Goal: Find specific page/section: Find specific page/section

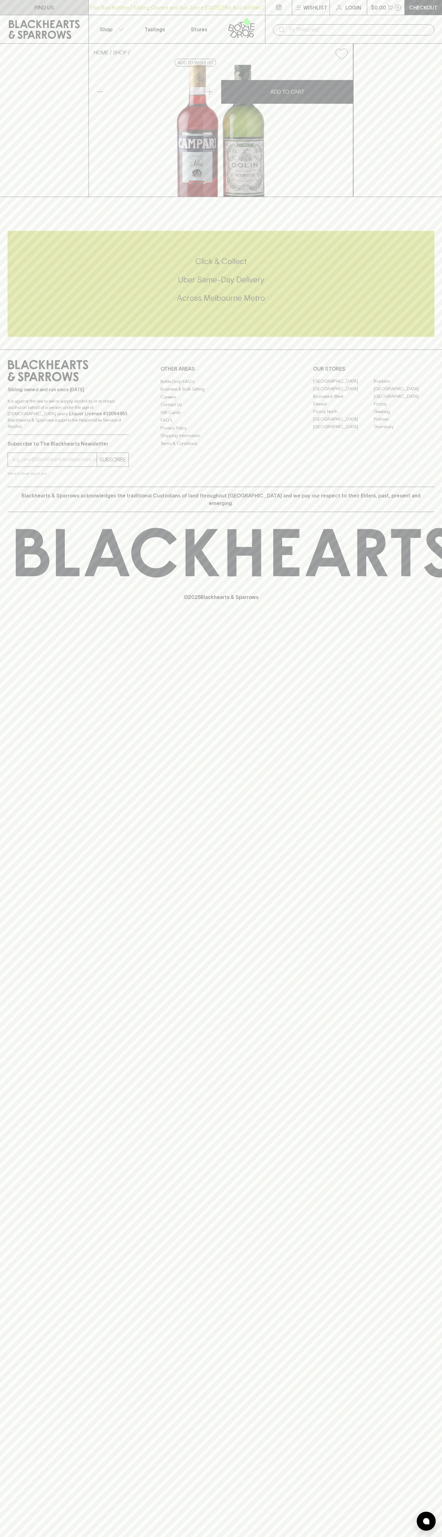
click at [77, 14] on link "FIND US" at bounding box center [44, 7] width 89 height 15
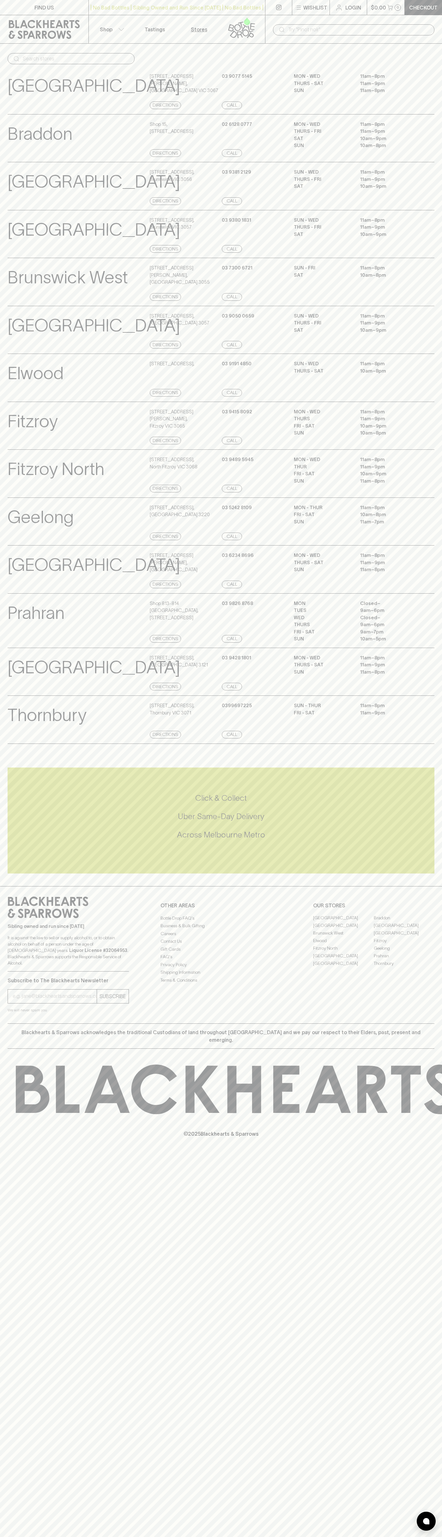
click at [300, 1537] on html "FIND US | No Bad Bottles | Sibling Owned and Run Since 2006 | No Bad Bottles | …" at bounding box center [221, 768] width 442 height 1537
click at [19, 906] on div "FIND US | No Bad Bottles | Sibling Owned and Run Since 2006 | No Bad Bottles | …" at bounding box center [221, 768] width 442 height 1537
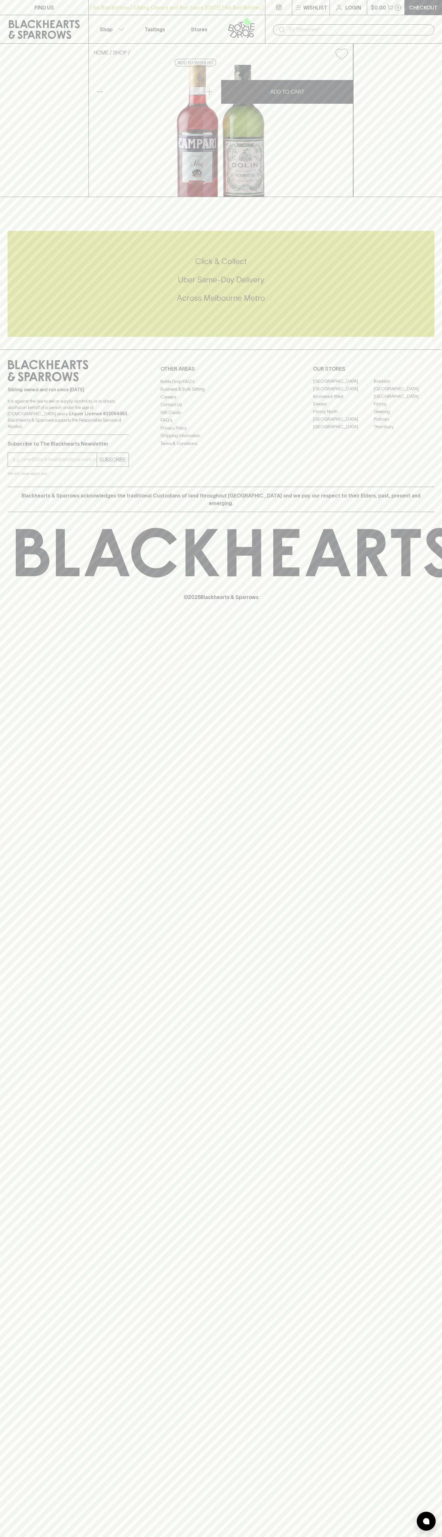
click at [344, 416] on link "Fitzroy North" at bounding box center [343, 412] width 61 height 8
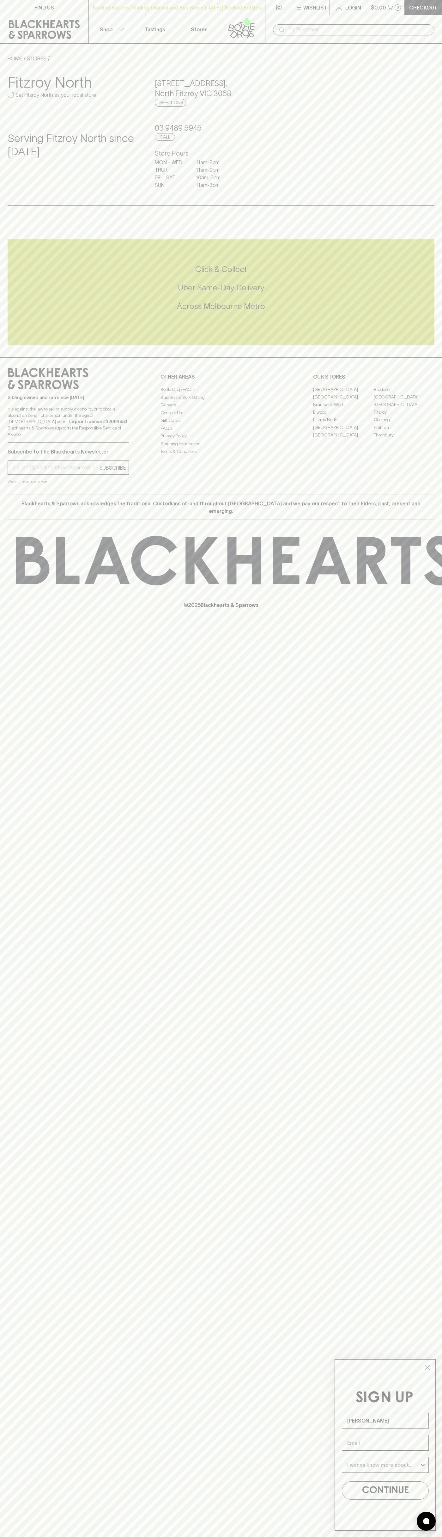
type input "[PERSON_NAME]"
